Goal: Task Accomplishment & Management: Manage account settings

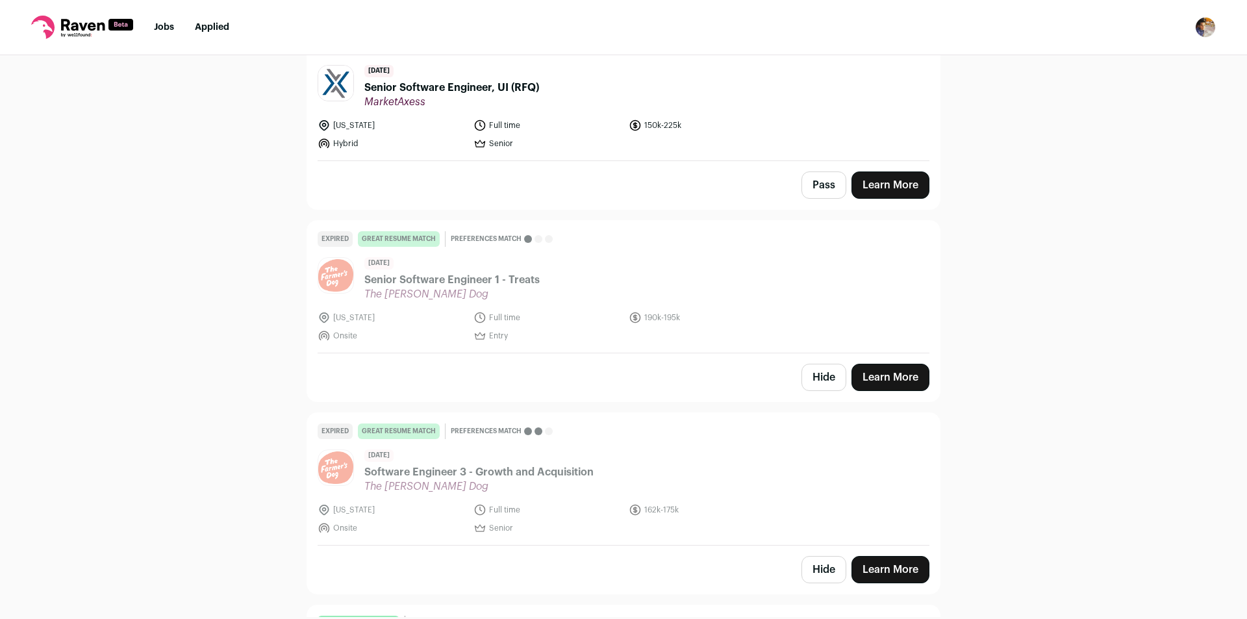
scroll to position [8366, 0]
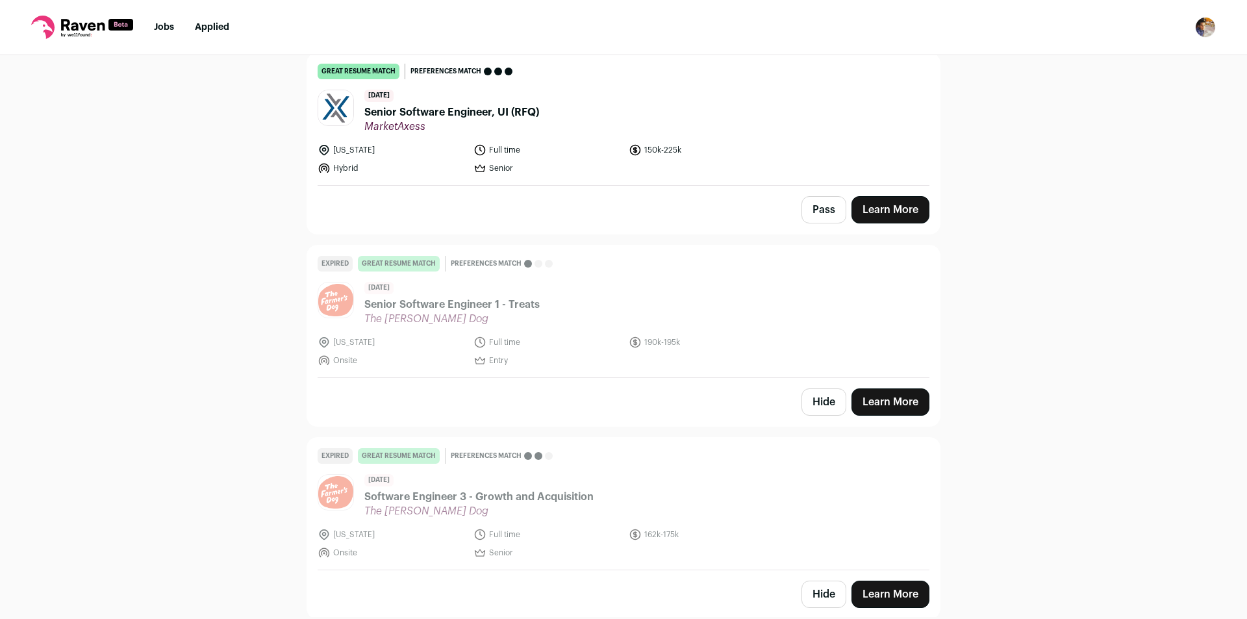
click at [816, 581] on button "Hide" at bounding box center [823, 594] width 45 height 27
